Goal: Download file/media

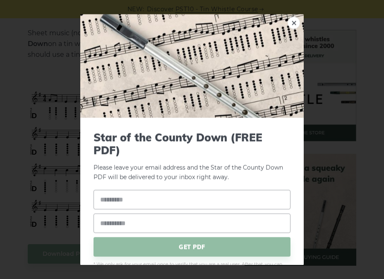
drag, startPoint x: 32, startPoint y: 75, endPoint x: 110, endPoint y: 81, distance: 78.4
click at [290, 23] on link "×" at bounding box center [294, 23] width 12 height 12
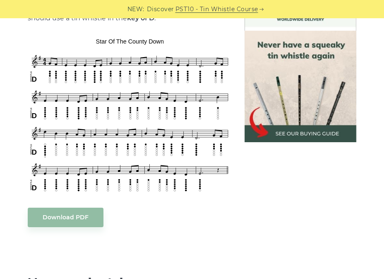
scroll to position [331, 0]
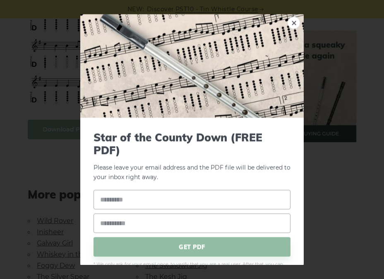
click at [87, 127] on body "NEW: Discover PST10 - Tin Whistle Course Lessons Fingering Charts Tabs & Notes …" at bounding box center [192, 274] width 384 height 1211
click at [181, 250] on span "GET PDF" at bounding box center [192, 246] width 197 height 19
click at [289, 20] on link "×" at bounding box center [294, 23] width 12 height 12
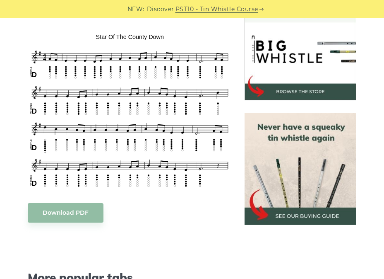
scroll to position [207, 0]
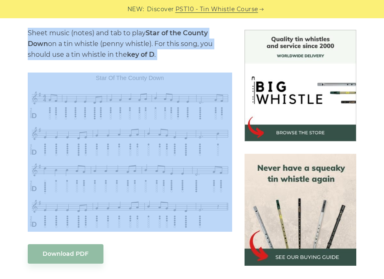
drag, startPoint x: 19, startPoint y: 28, endPoint x: 176, endPoint y: 152, distance: 200.8
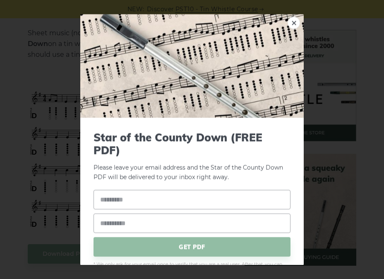
drag, startPoint x: 176, startPoint y: 153, endPoint x: 52, endPoint y: 121, distance: 128.0
click at [52, 121] on div "× Star of the County Down (FREE PDF) Please leave your email address and the St…" at bounding box center [192, 139] width 384 height 279
drag, startPoint x: 52, startPoint y: 121, endPoint x: 149, endPoint y: 122, distance: 96.5
click at [53, 121] on div "× Star of the County Down (FREE PDF) Please leave your email address and the St…" at bounding box center [192, 139] width 384 height 279
click at [290, 24] on link "×" at bounding box center [294, 23] width 12 height 12
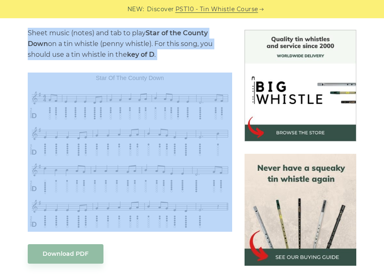
drag, startPoint x: 25, startPoint y: 31, endPoint x: 216, endPoint y: 141, distance: 220.4
click at [216, 141] on div "Sheet music (notes) and tab to play Star of the County Down on a tin whistle (p…" at bounding box center [130, 275] width 217 height 490
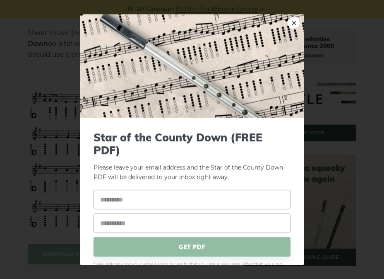
drag, startPoint x: 161, startPoint y: 149, endPoint x: 108, endPoint y: 128, distance: 57.7
click at [108, 128] on div "Star of the County Down (FREE PDF) Please leave your email address and the Star…" at bounding box center [192, 203] width 224 height 171
click at [288, 21] on link "×" at bounding box center [294, 23] width 12 height 12
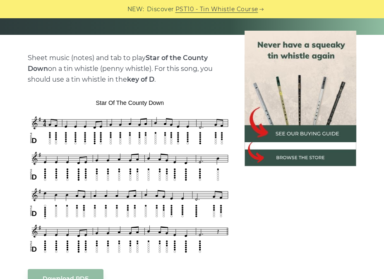
scroll to position [166, 0]
